Goal: Transaction & Acquisition: Purchase product/service

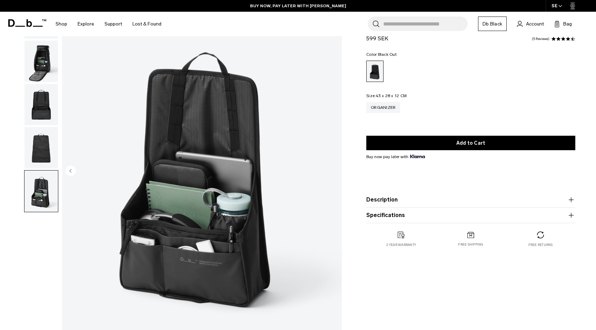
scroll to position [50, 0]
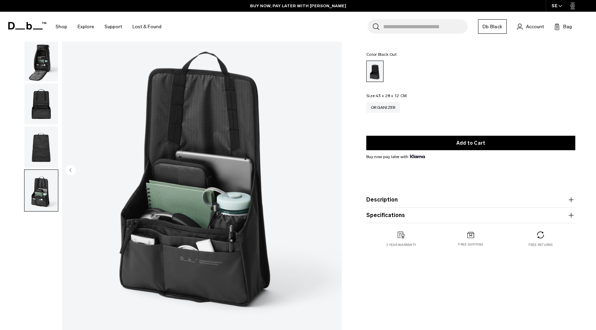
click at [49, 113] on img "button" at bounding box center [40, 103] width 33 height 41
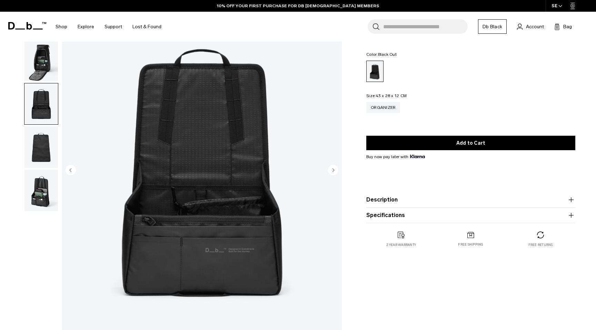
click at [216, 211] on img "3 / 5" at bounding box center [202, 170] width 280 height 349
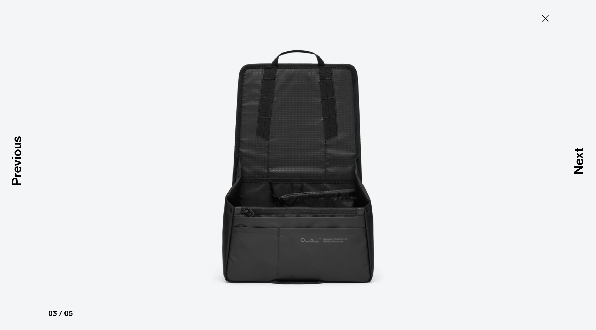
click at [325, 200] on img at bounding box center [298, 165] width 310 height 330
click at [544, 16] on icon at bounding box center [544, 18] width 11 height 11
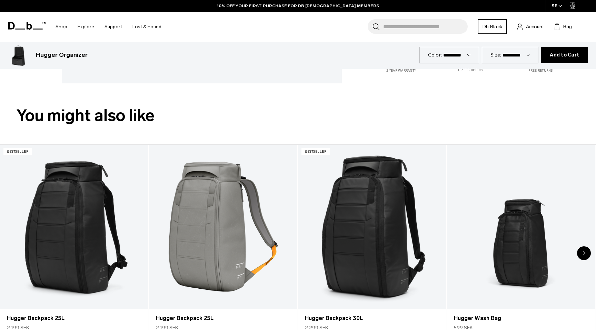
scroll to position [329, 0]
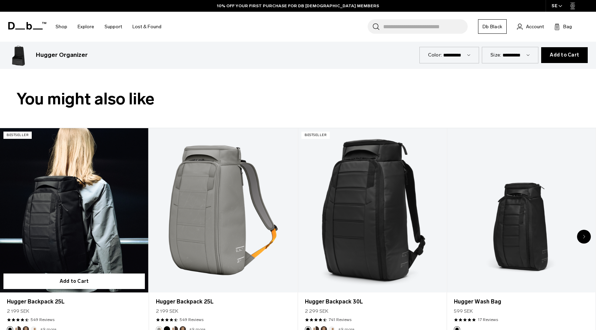
click at [97, 253] on link "Hugger Backpack 25L" at bounding box center [74, 210] width 148 height 165
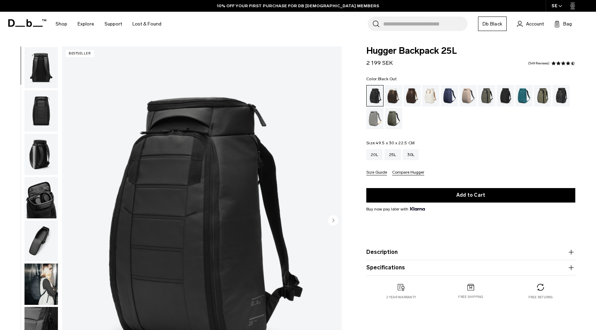
click at [41, 252] on img "button" at bounding box center [40, 241] width 33 height 41
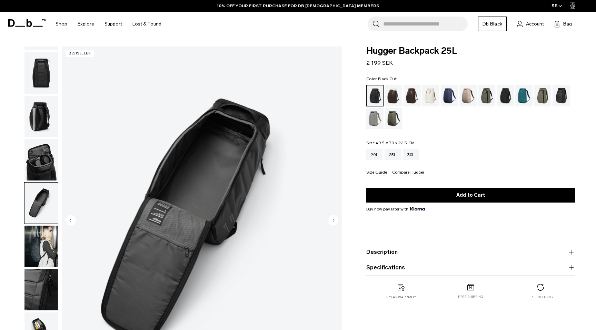
scroll to position [126, 0]
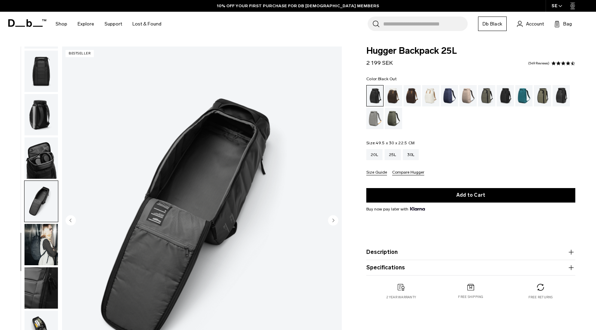
click at [243, 139] on img "7 / 11" at bounding box center [202, 221] width 280 height 349
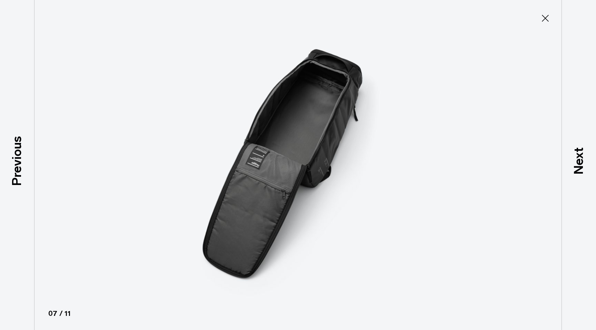
click at [545, 14] on icon at bounding box center [544, 18] width 11 height 11
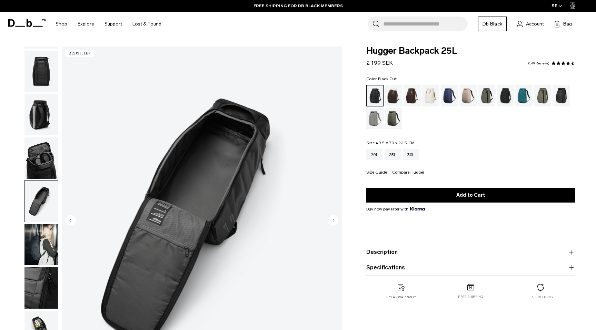
click at [41, 255] on img "button" at bounding box center [40, 244] width 33 height 41
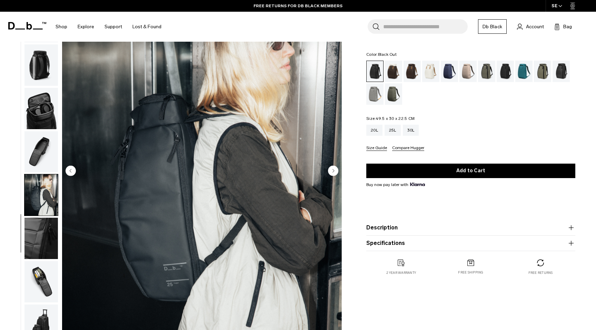
scroll to position [66, 0]
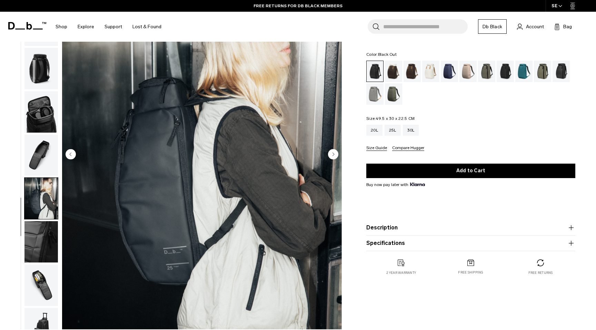
click at [45, 253] on img "button" at bounding box center [40, 241] width 33 height 41
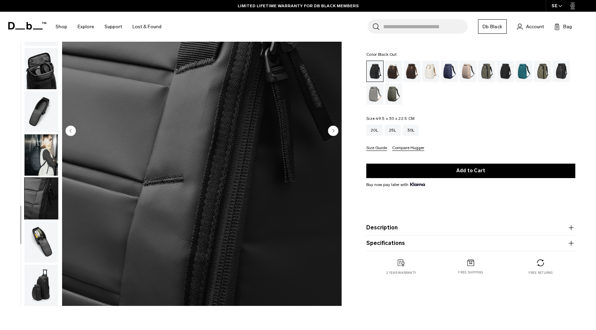
scroll to position [98, 0]
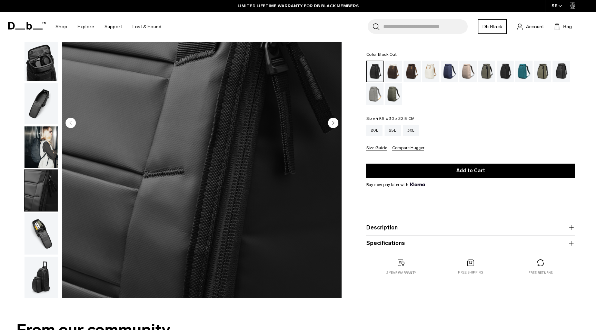
click at [39, 246] on img "button" at bounding box center [40, 233] width 33 height 41
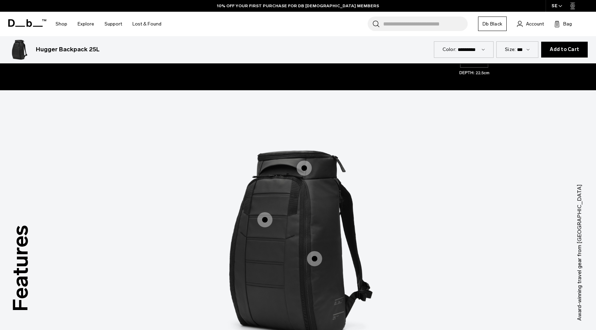
scroll to position [878, 0]
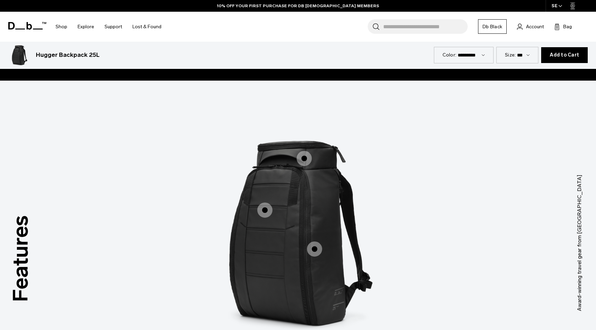
click at [316, 250] on span "1 / 3" at bounding box center [314, 249] width 15 height 15
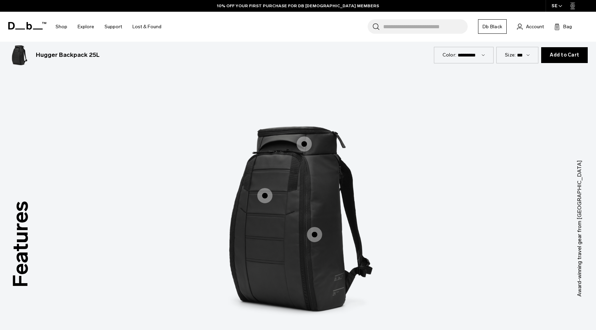
scroll to position [898, 0]
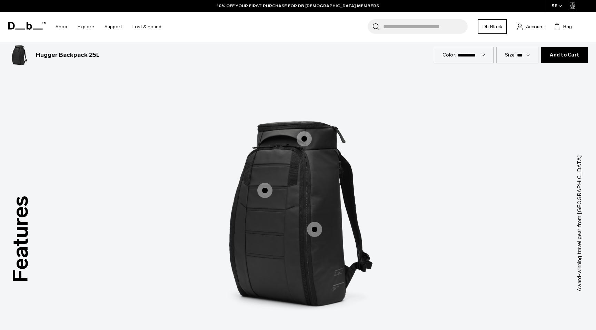
click at [315, 228] on span "1 / 3" at bounding box center [314, 229] width 15 height 15
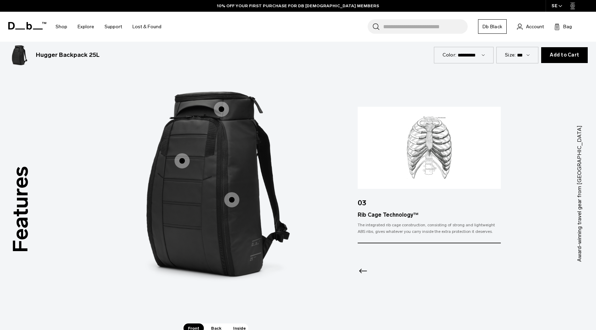
scroll to position [929, 0]
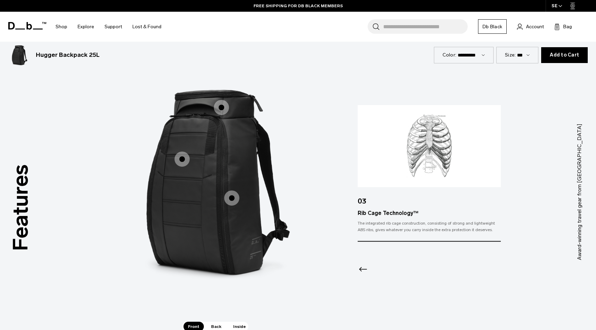
click at [222, 109] on span "1 / 3" at bounding box center [221, 107] width 15 height 15
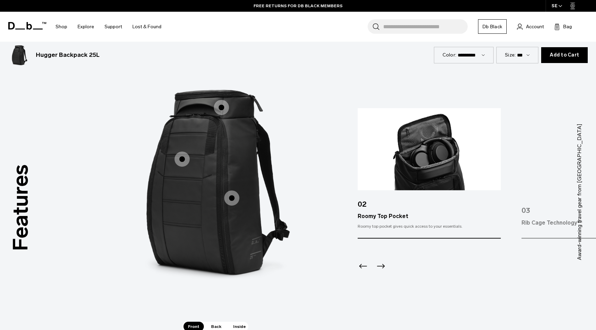
click at [184, 160] on span "1 / 3" at bounding box center [181, 159] width 15 height 15
click at [183, 160] on span "1 / 3" at bounding box center [181, 159] width 15 height 15
click at [182, 156] on span "1 / 3" at bounding box center [181, 159] width 15 height 15
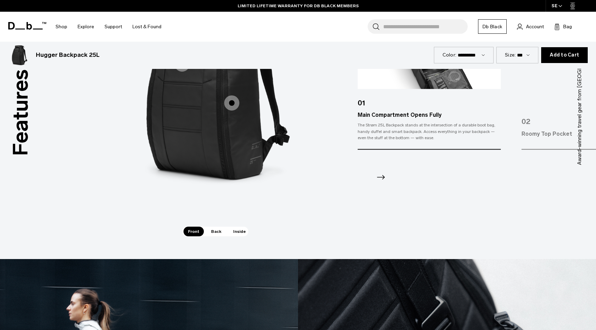
scroll to position [1017, 0]
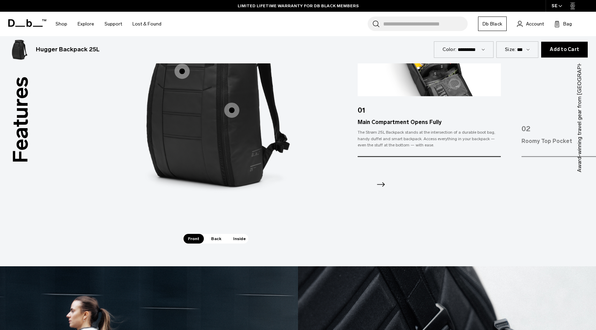
click at [213, 238] on span "Back" at bounding box center [215, 239] width 19 height 10
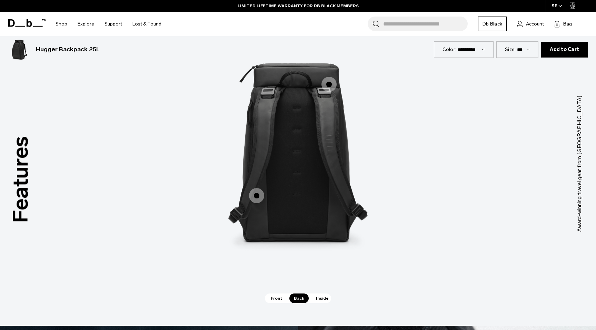
scroll to position [956, 0]
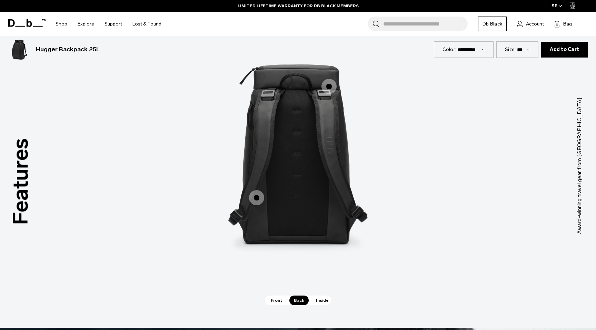
click at [260, 198] on span "2 / 3" at bounding box center [256, 197] width 15 height 15
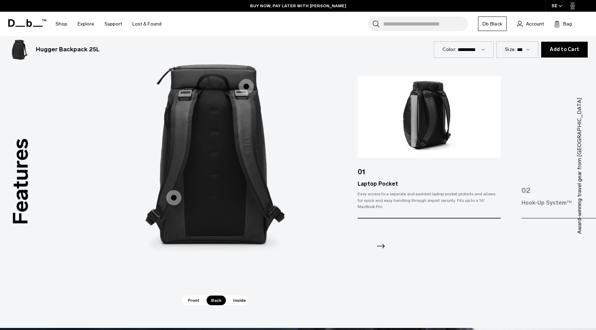
click at [544, 191] on div "02" at bounding box center [592, 188] width 143 height 22
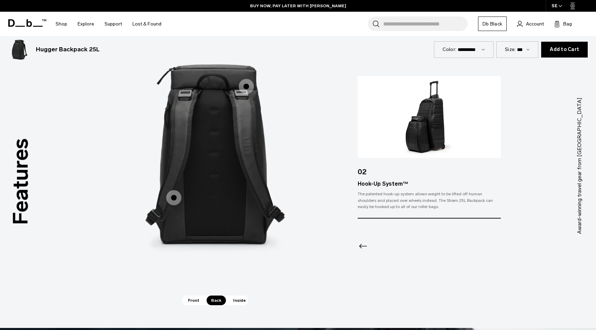
click at [243, 85] on span "2 / 3" at bounding box center [246, 86] width 15 height 15
click at [239, 307] on div "Features Tap a hotspot to learn more Award-winning travel gear from Scandinavia…" at bounding box center [298, 165] width 596 height 325
click at [239, 303] on span "Inside" at bounding box center [240, 301] width 22 height 10
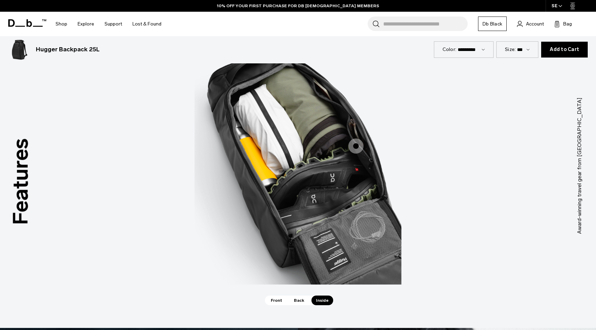
click at [358, 144] on span "3 / 3" at bounding box center [355, 146] width 15 height 15
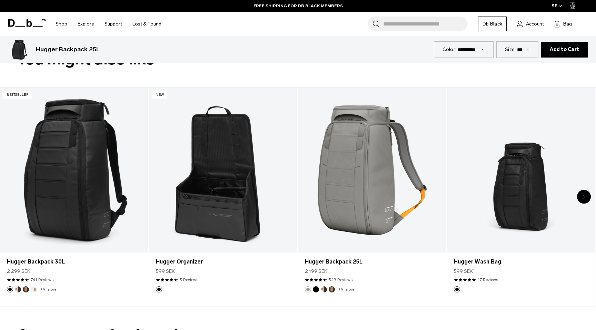
scroll to position [1564, 0]
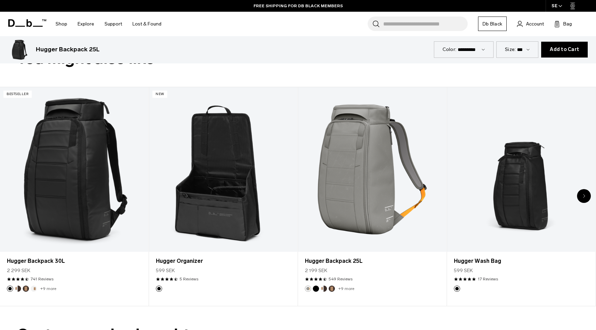
click at [587, 194] on div "Next slide" at bounding box center [584, 196] width 14 height 14
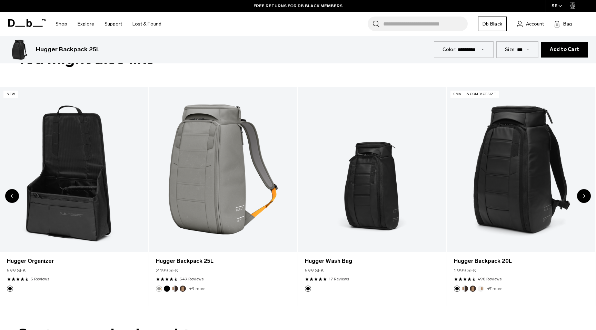
click at [587, 194] on div "Next slide" at bounding box center [584, 196] width 14 height 14
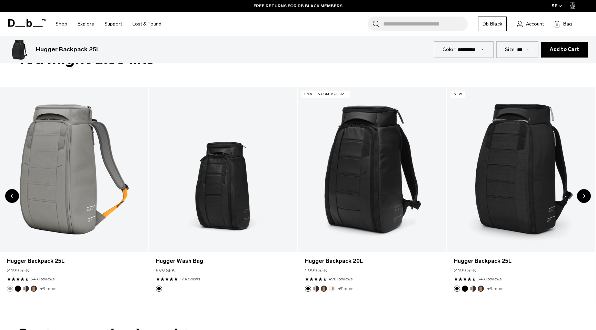
click at [587, 194] on div "Next slide" at bounding box center [584, 196] width 14 height 14
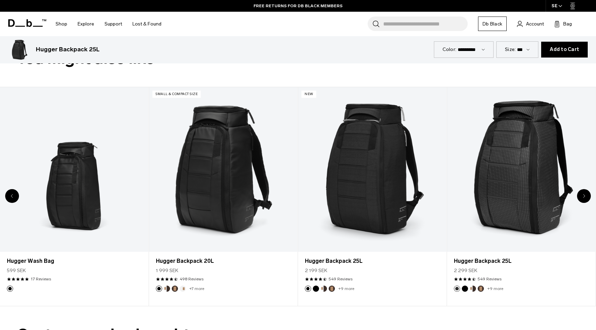
click at [587, 194] on div "Next slide" at bounding box center [584, 196] width 14 height 14
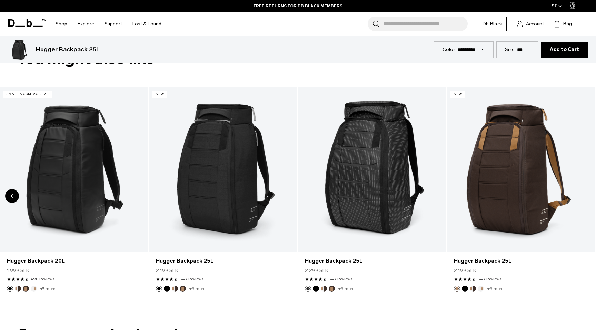
click at [587, 194] on div "8 / 8" at bounding box center [521, 169] width 148 height 165
click at [11, 193] on div "Previous slide" at bounding box center [12, 196] width 14 height 14
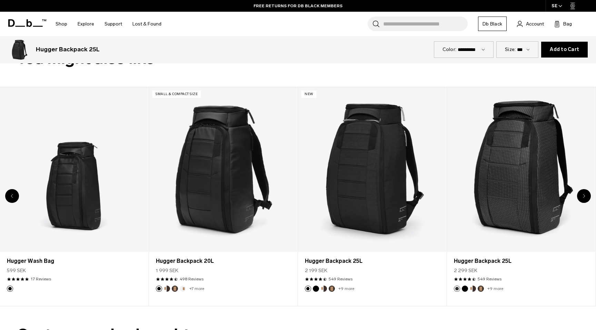
click at [11, 193] on div "Previous slide" at bounding box center [12, 196] width 14 height 14
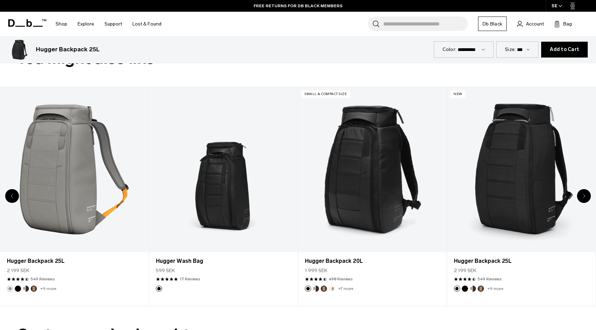
click at [11, 193] on div "Previous slide" at bounding box center [12, 196] width 14 height 14
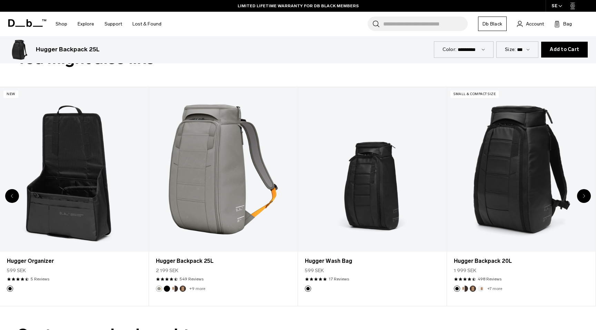
click at [11, 193] on div "Previous slide" at bounding box center [12, 196] width 14 height 14
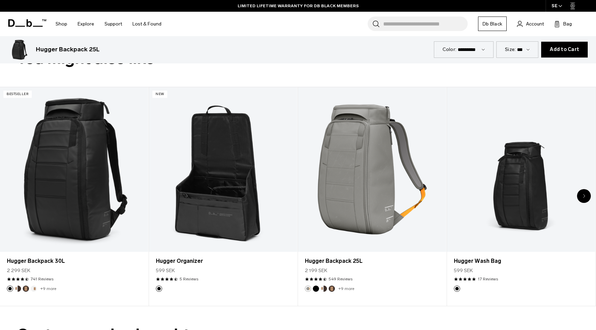
click at [11, 193] on div "1 / 8" at bounding box center [74, 169] width 148 height 165
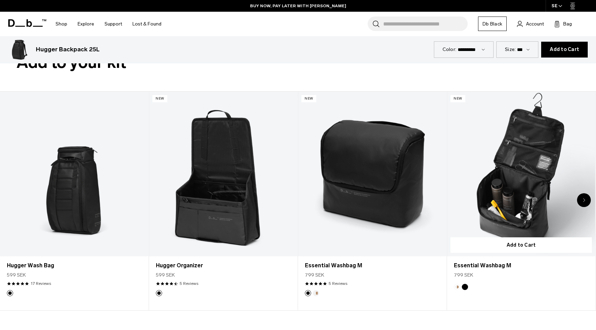
scroll to position [2114, 0]
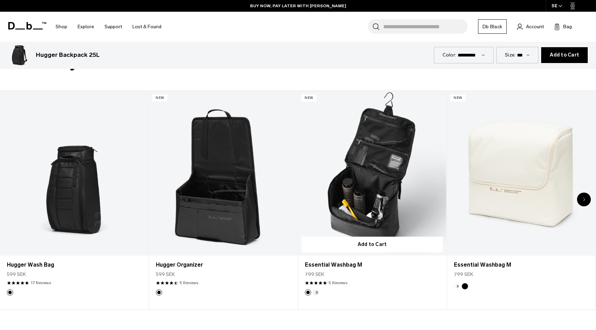
click at [376, 175] on link "Essential Washbag M" at bounding box center [372, 173] width 148 height 165
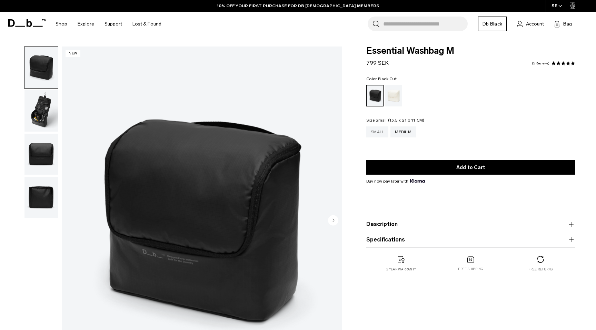
click at [380, 134] on div "Small" at bounding box center [377, 132] width 22 height 11
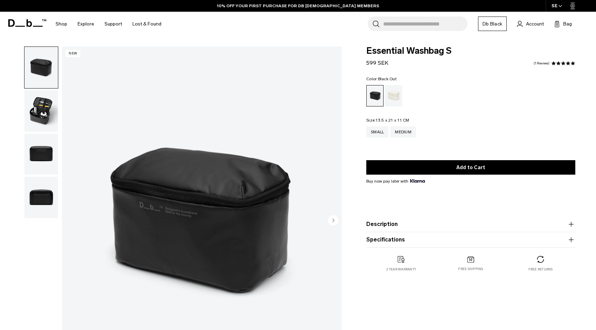
click at [34, 110] on img "button" at bounding box center [40, 110] width 33 height 41
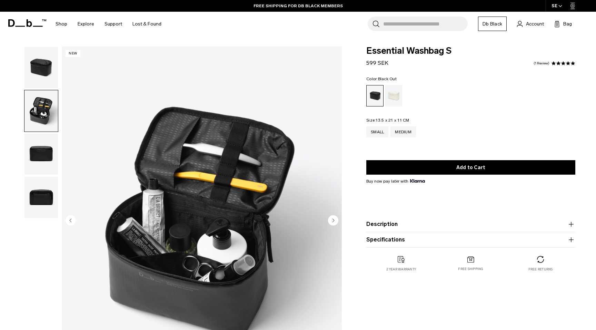
click at [47, 164] on img "button" at bounding box center [40, 154] width 33 height 41
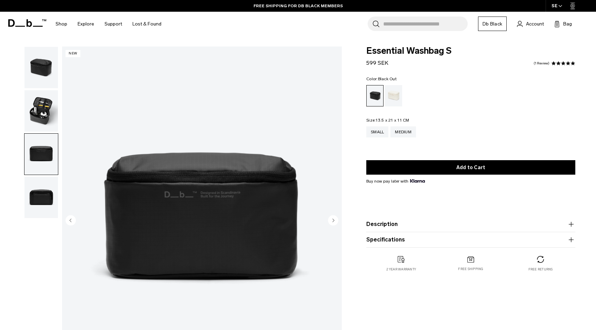
click at [53, 204] on img "button" at bounding box center [40, 197] width 33 height 41
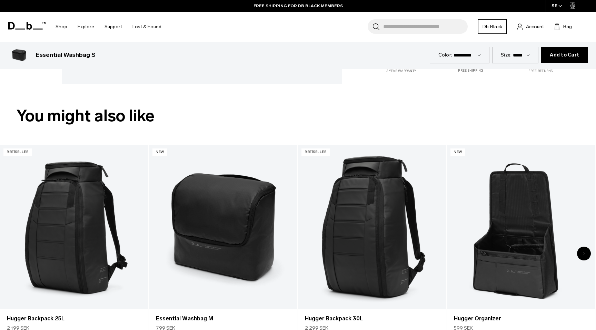
scroll to position [250, 0]
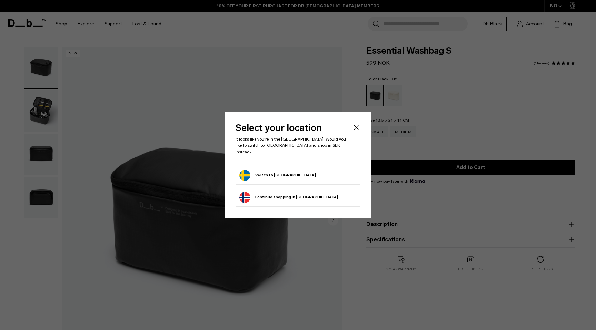
click at [275, 172] on button "Switch to [GEOGRAPHIC_DATA]" at bounding box center [277, 175] width 77 height 11
